Goal: Register for event/course

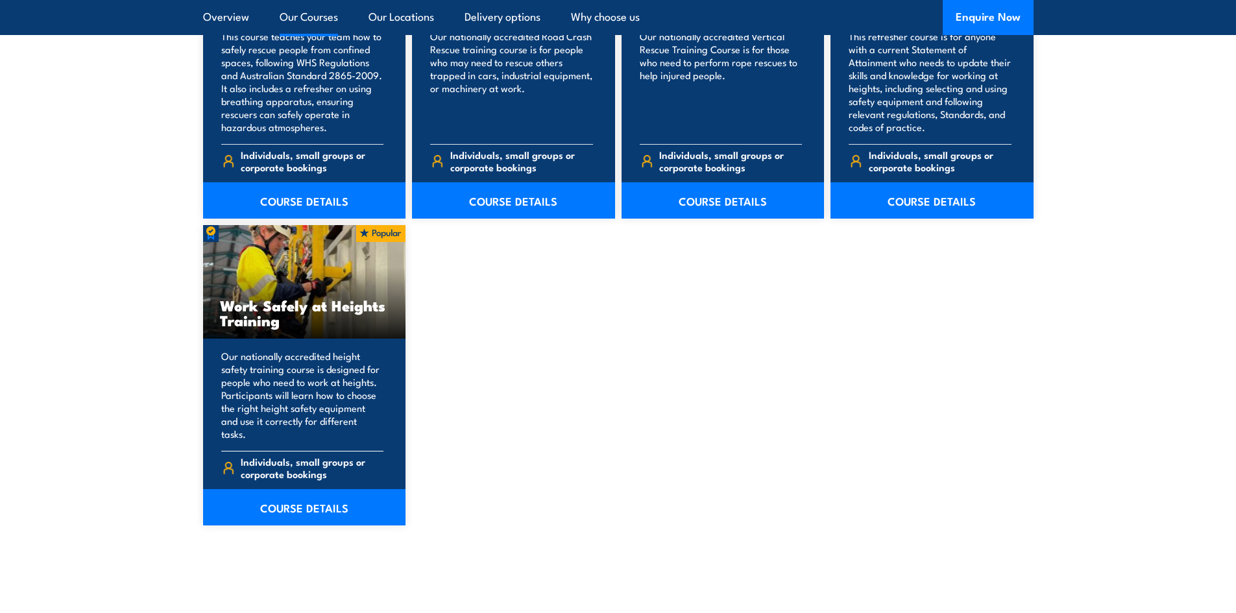
scroll to position [1558, 0]
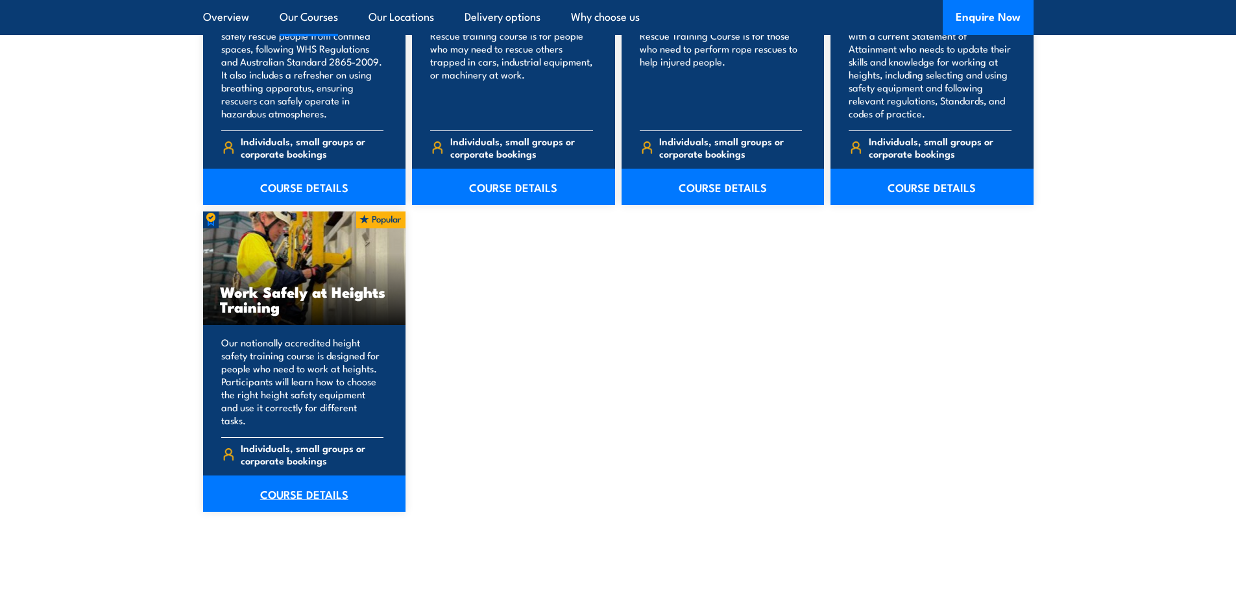
click at [306, 483] on link "COURSE DETAILS" at bounding box center [304, 494] width 203 height 36
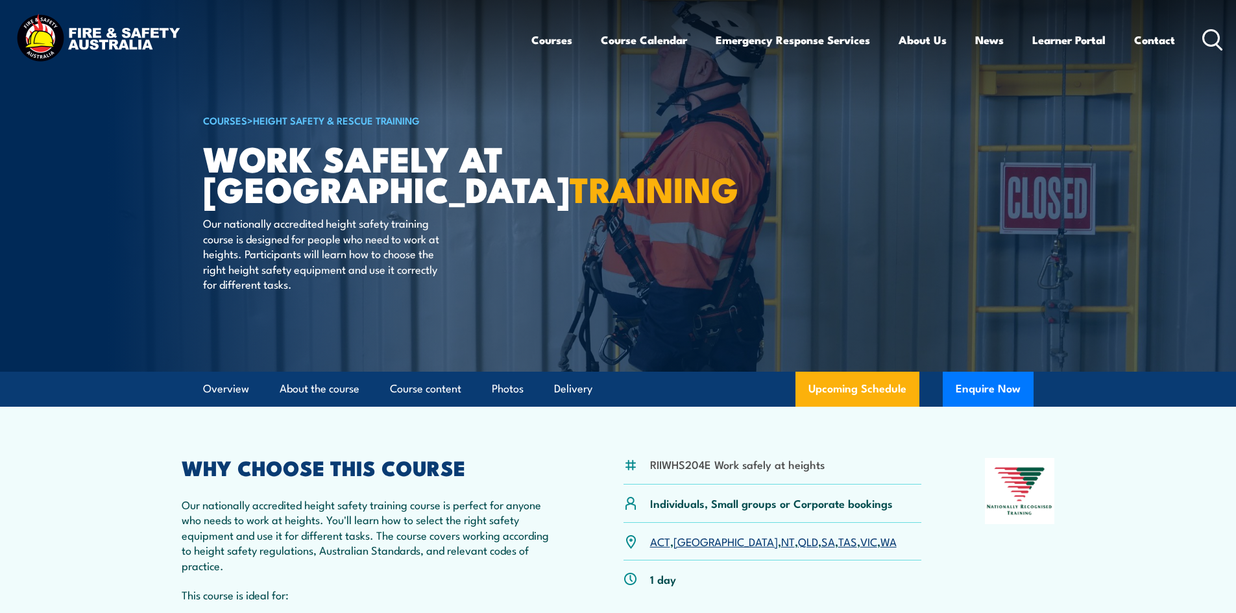
scroll to position [260, 0]
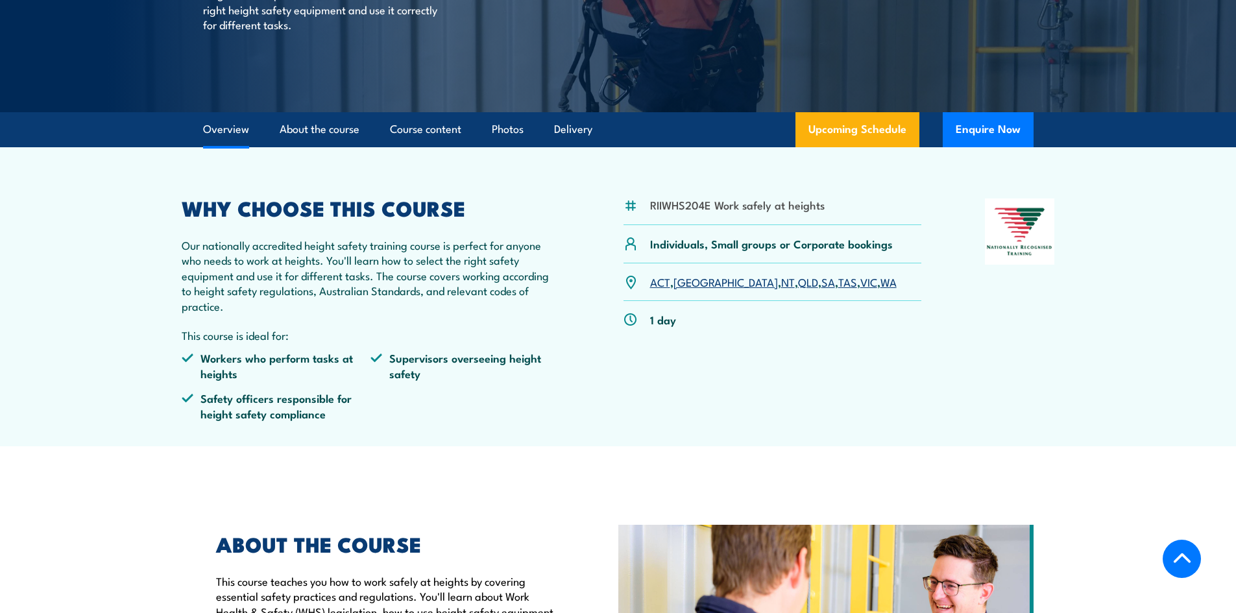
click at [687, 286] on link "[GEOGRAPHIC_DATA]" at bounding box center [726, 282] width 104 height 16
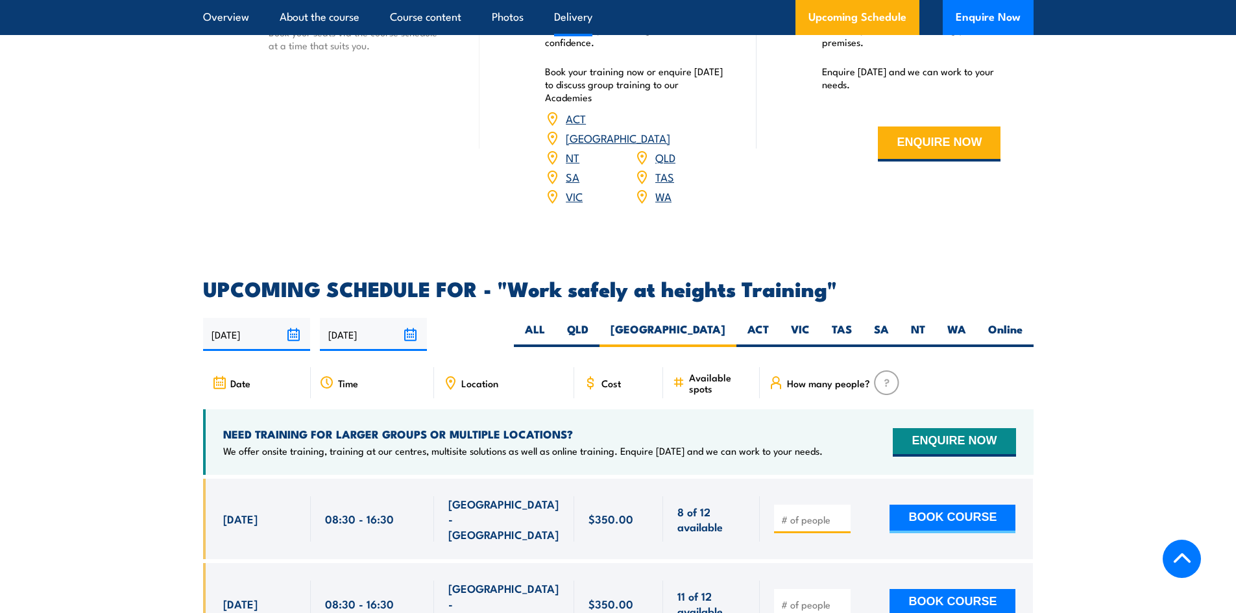
scroll to position [1611, 0]
